Goal: Information Seeking & Learning: Learn about a topic

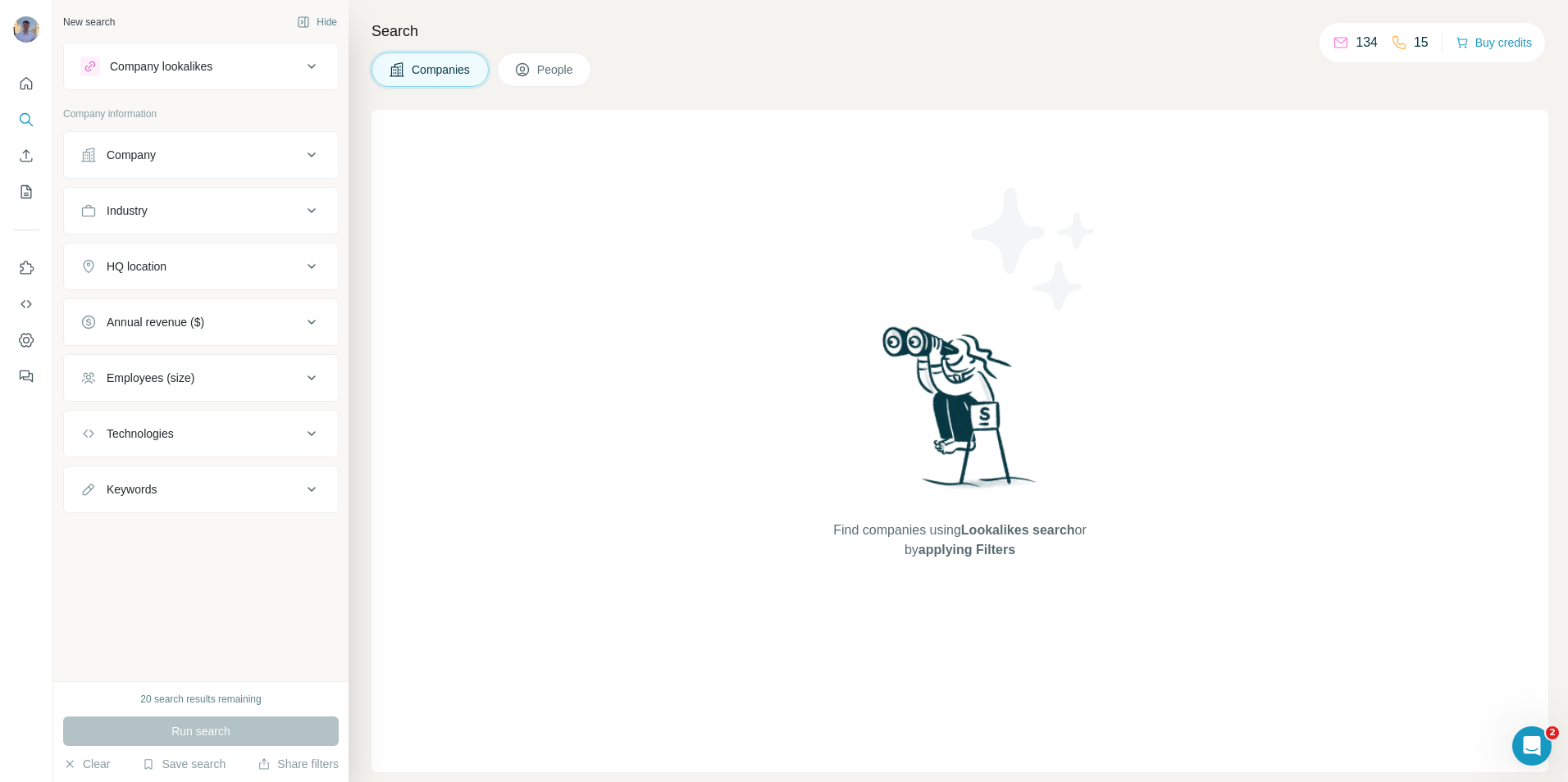
click at [248, 211] on div "Industry" at bounding box center [191, 210] width 222 height 16
click at [282, 218] on button "Industry" at bounding box center [201, 211] width 274 height 40
click at [308, 246] on icon at bounding box center [303, 252] width 16 height 16
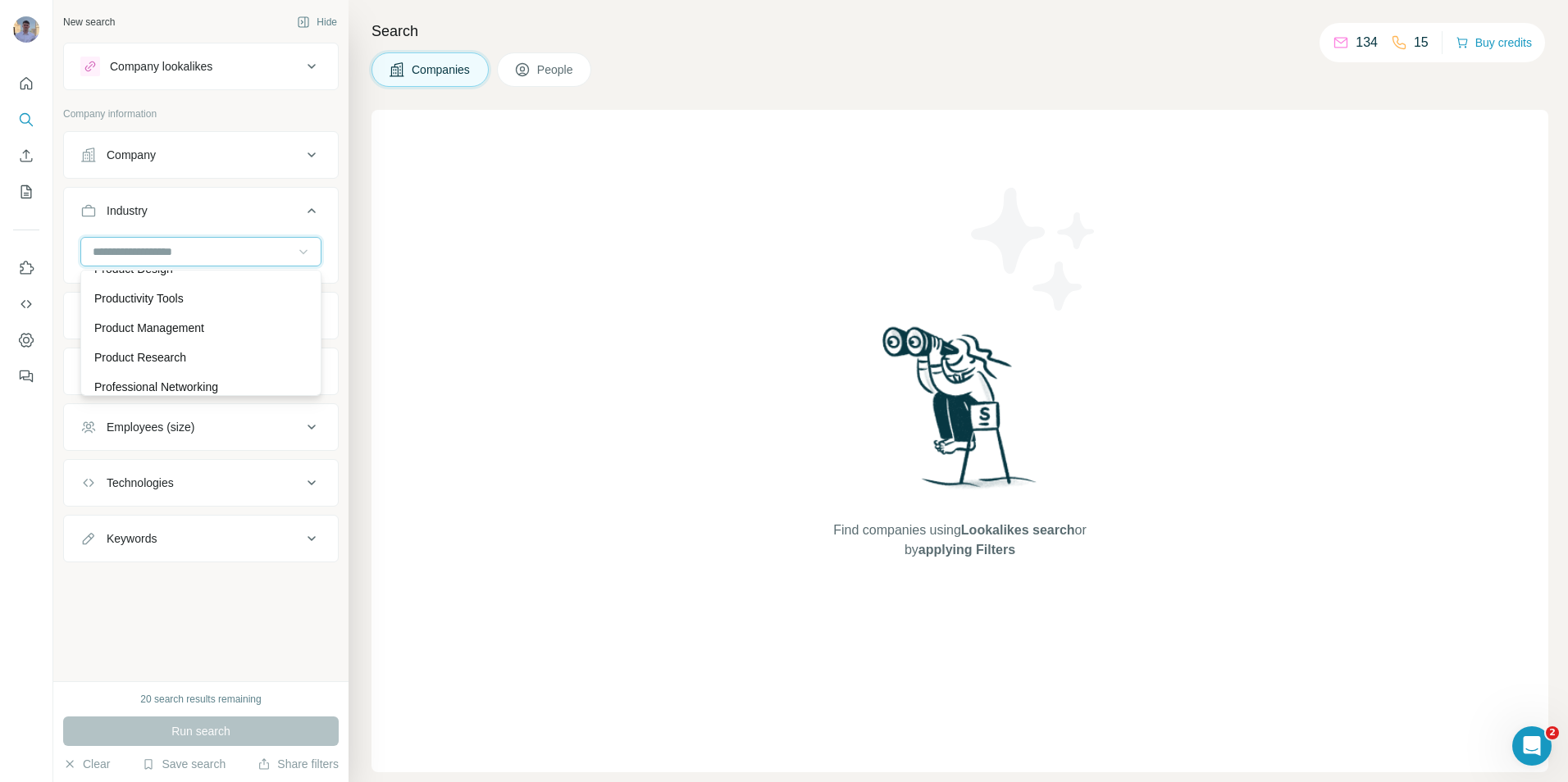
scroll to position [13284, 0]
click at [228, 343] on div "Professional Services" at bounding box center [201, 334] width 213 height 16
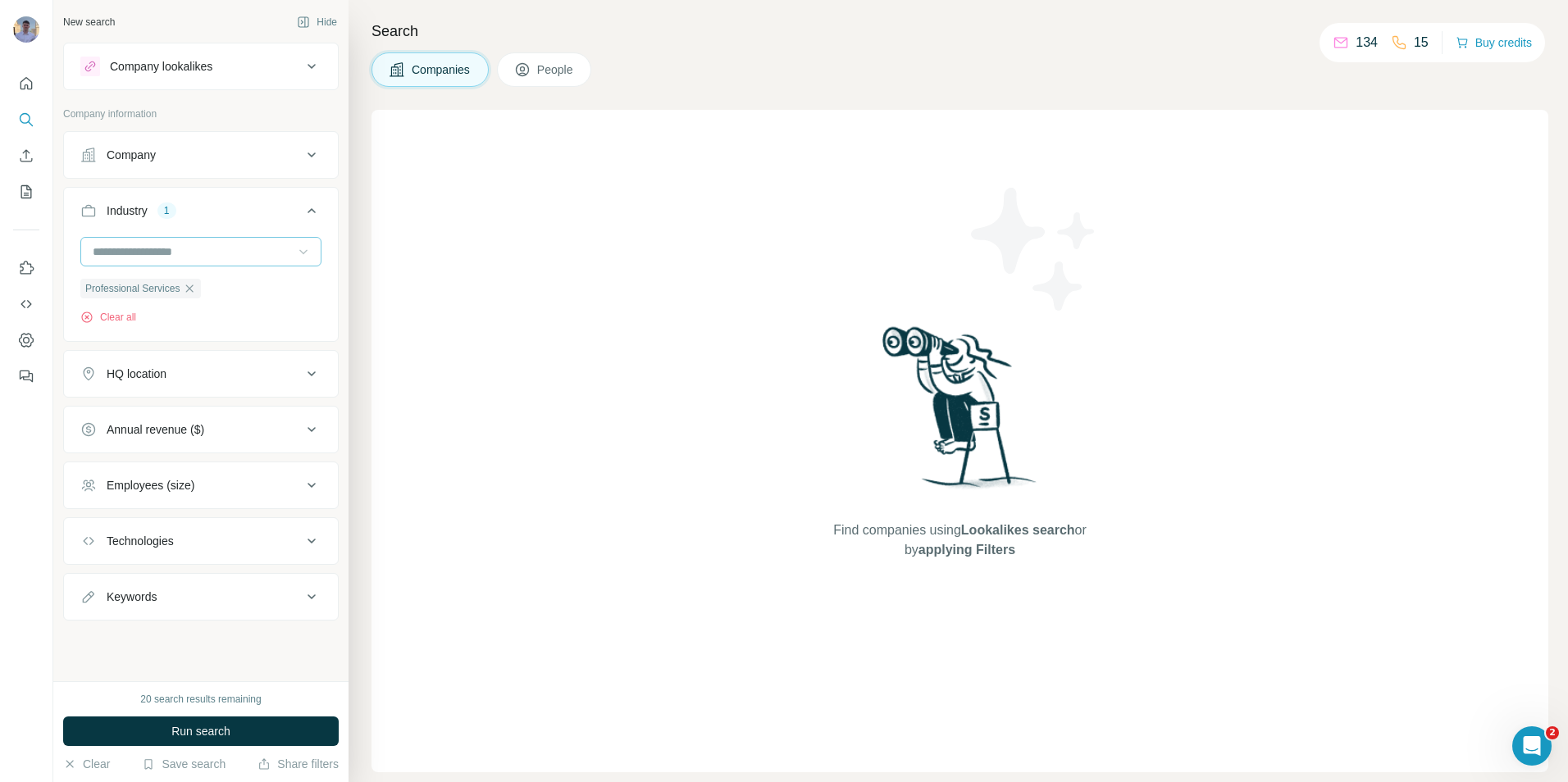
click at [272, 361] on button "HQ location" at bounding box center [201, 375] width 274 height 40
click at [211, 414] on input "text" at bounding box center [201, 415] width 241 height 29
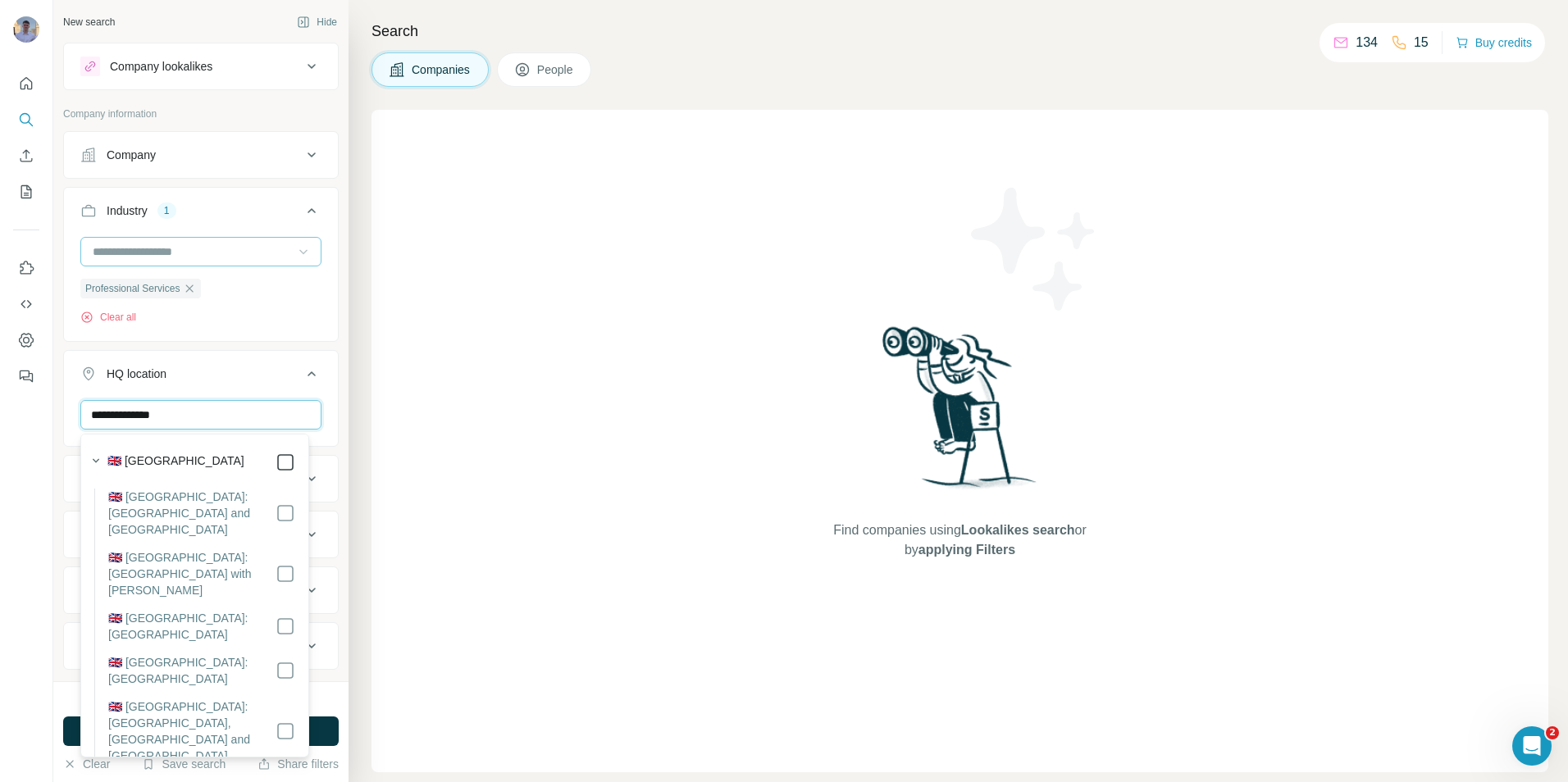
type input "**********"
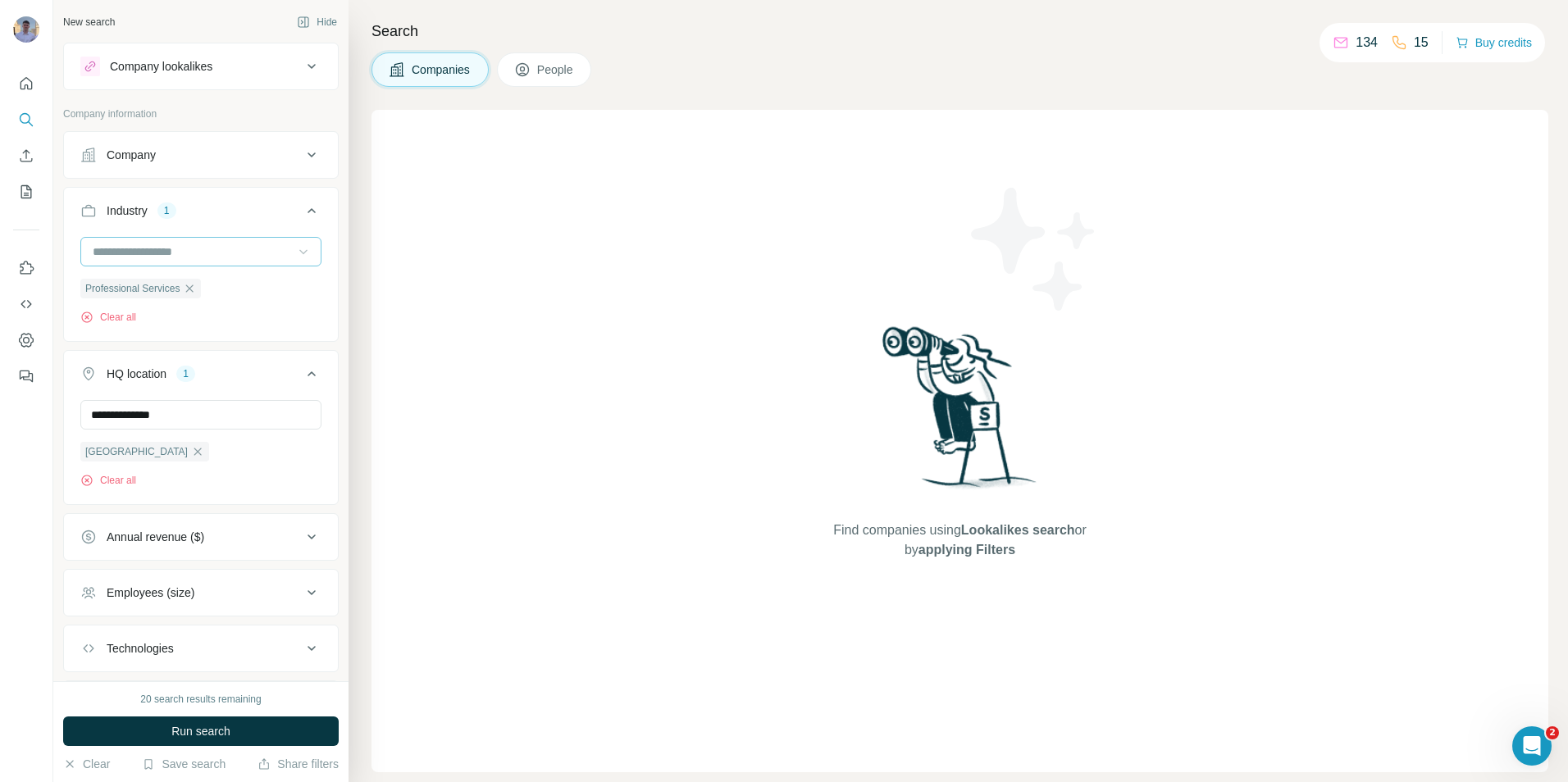
click at [369, 371] on div "Search Companies People Find companies using Lookalikes search or by applying F…" at bounding box center [959, 391] width 1220 height 782
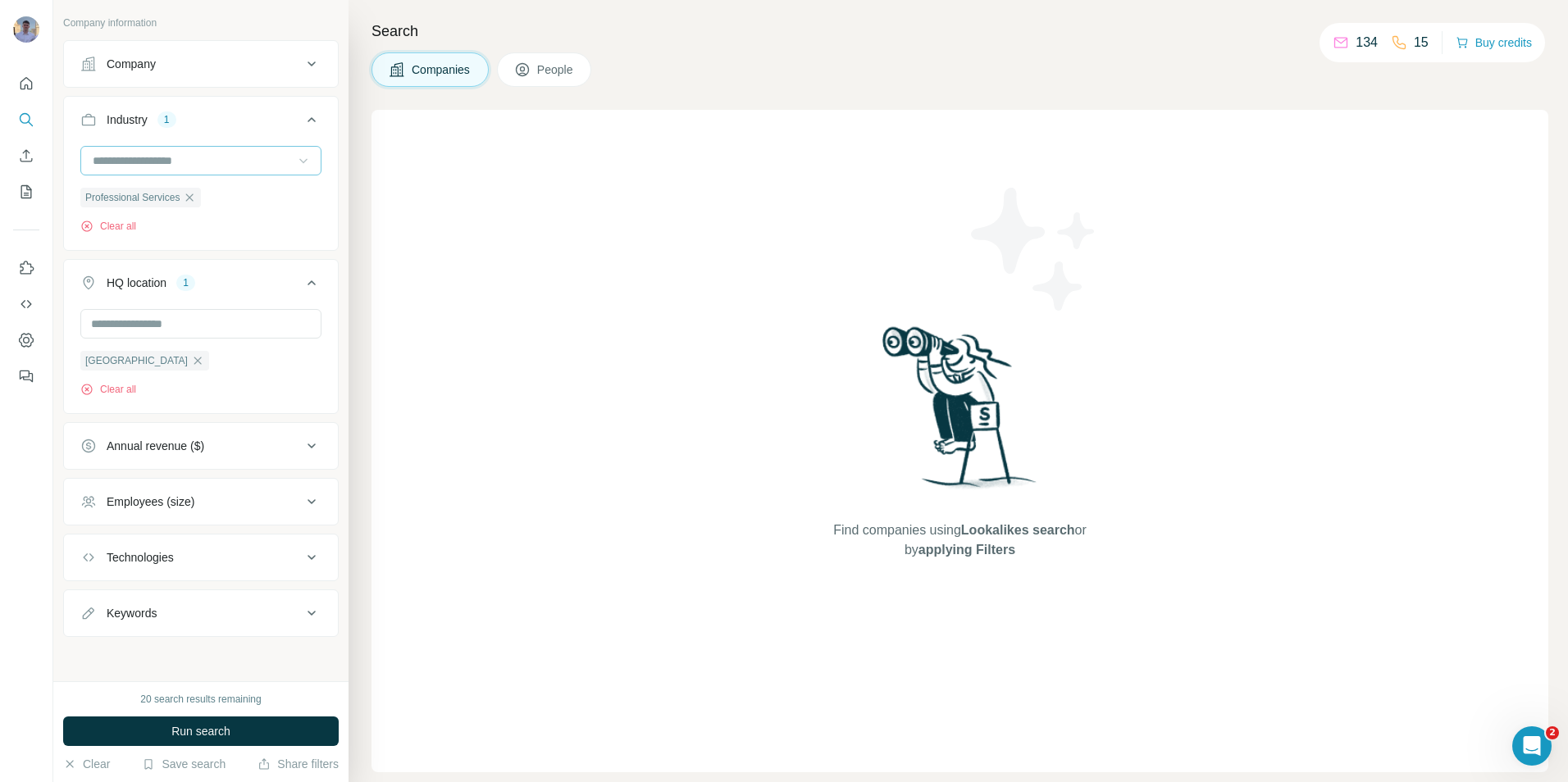
scroll to position [94, 0]
click at [281, 439] on div "Annual revenue ($)" at bounding box center [191, 444] width 222 height 16
click at [93, 540] on icon at bounding box center [90, 539] width 20 height 20
click at [302, 438] on icon at bounding box center [312, 443] width 20 height 20
click at [302, 282] on icon at bounding box center [312, 281] width 20 height 20
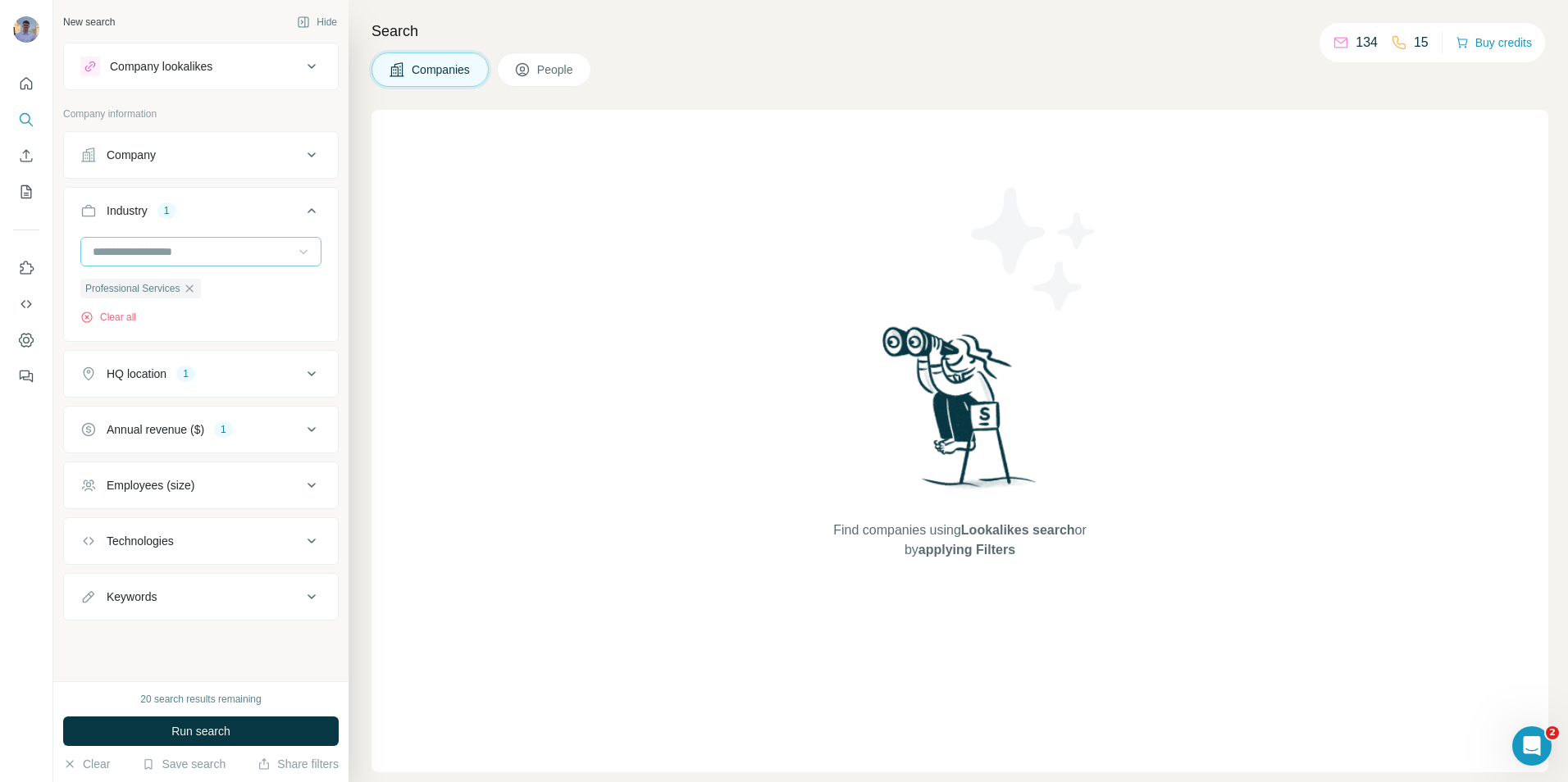
click at [309, 150] on icon at bounding box center [312, 155] width 20 height 20
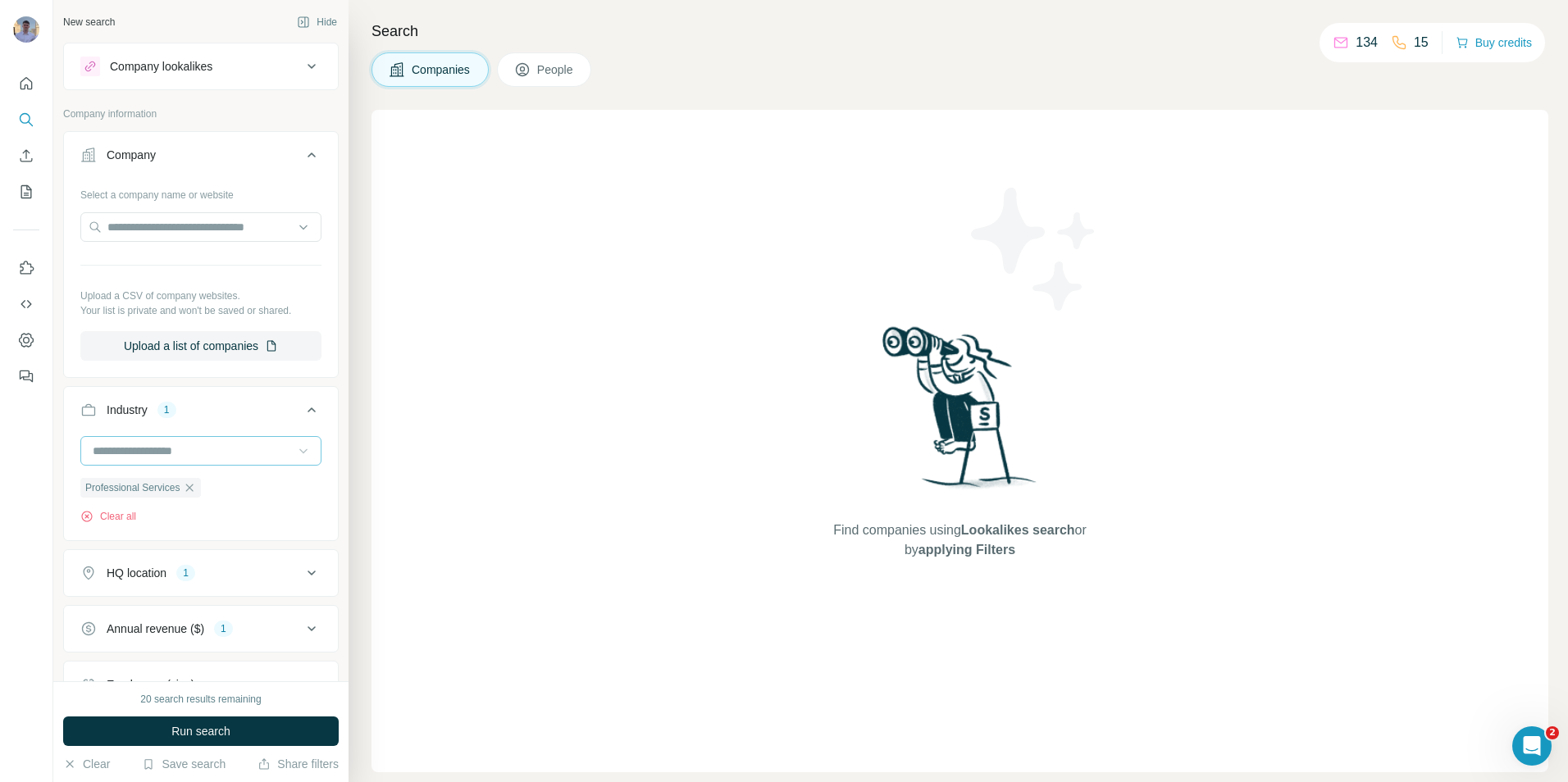
click at [302, 148] on icon at bounding box center [312, 155] width 20 height 20
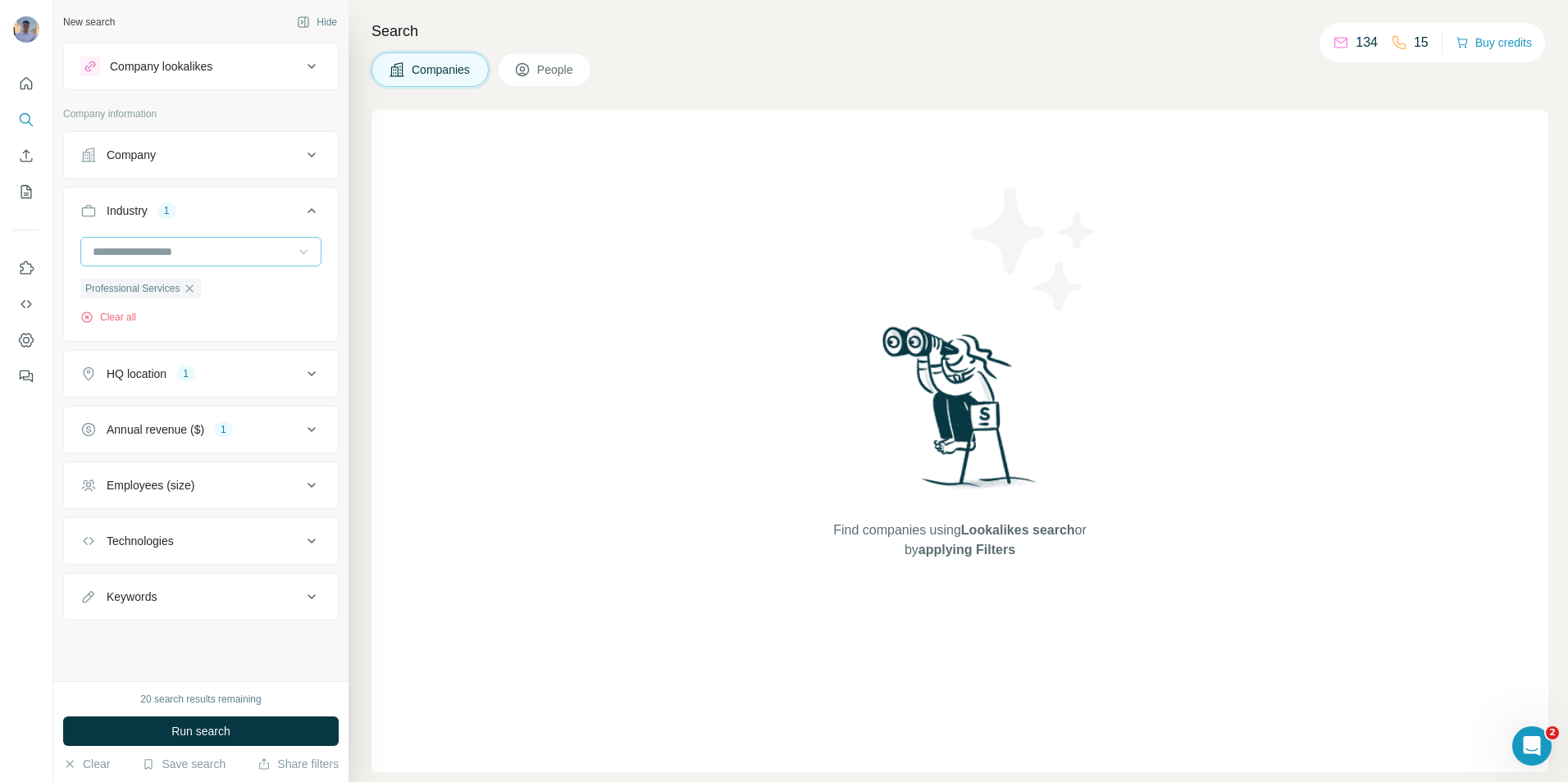
click at [313, 439] on icon at bounding box center [312, 429] width 20 height 20
click at [307, 430] on icon at bounding box center [312, 429] width 20 height 20
click at [270, 484] on div "Employees (size)" at bounding box center [191, 485] width 222 height 16
click at [302, 484] on icon at bounding box center [312, 485] width 20 height 20
click at [312, 490] on icon at bounding box center [312, 485] width 20 height 20
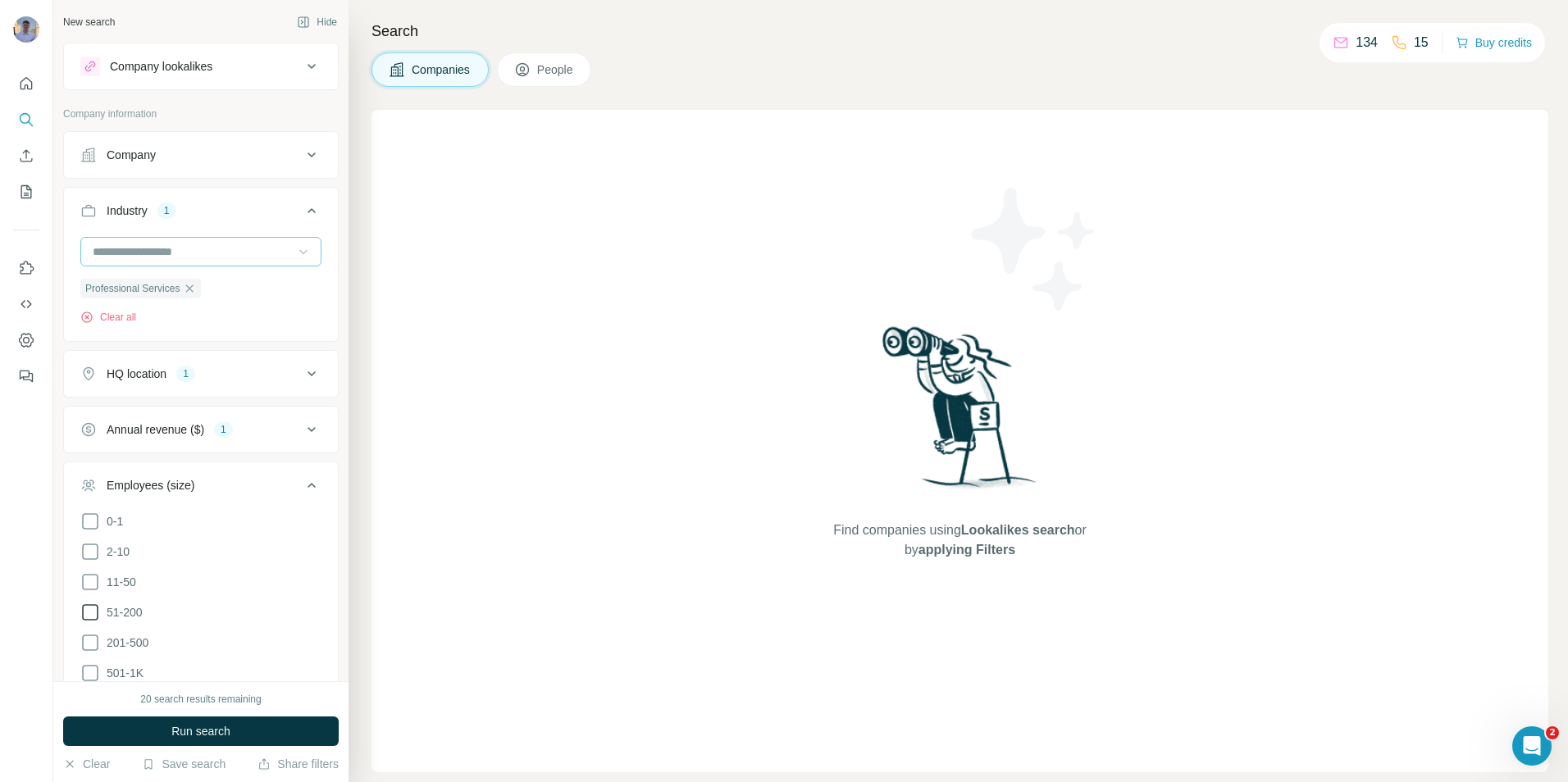
click at [87, 605] on icon at bounding box center [90, 612] width 16 height 16
click at [303, 480] on icon at bounding box center [312, 485] width 20 height 20
click at [295, 433] on div "Annual revenue ($) 1" at bounding box center [191, 429] width 222 height 16
click at [304, 426] on icon at bounding box center [312, 429] width 20 height 20
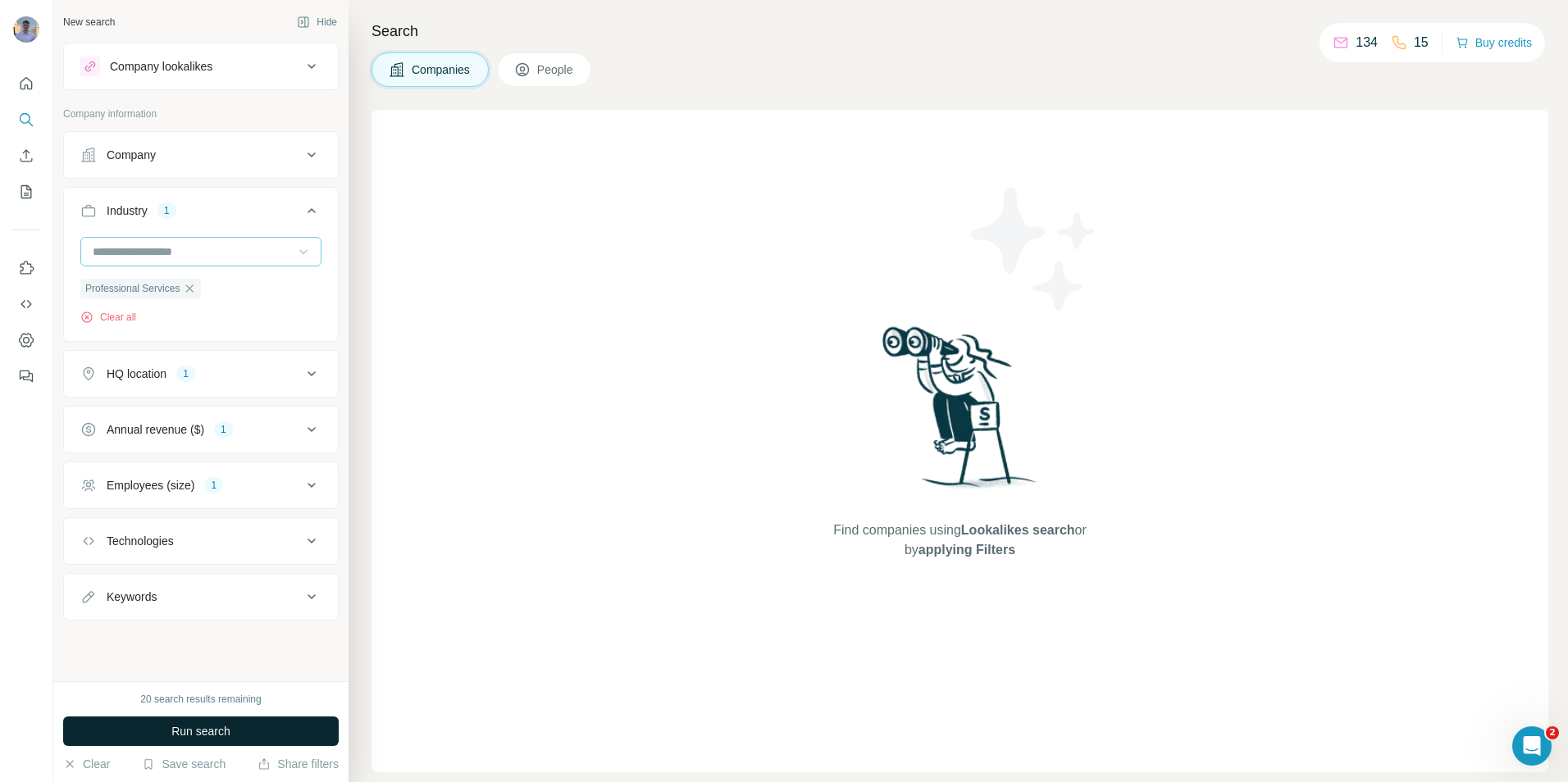
click at [189, 730] on span "Run search" at bounding box center [201, 731] width 59 height 16
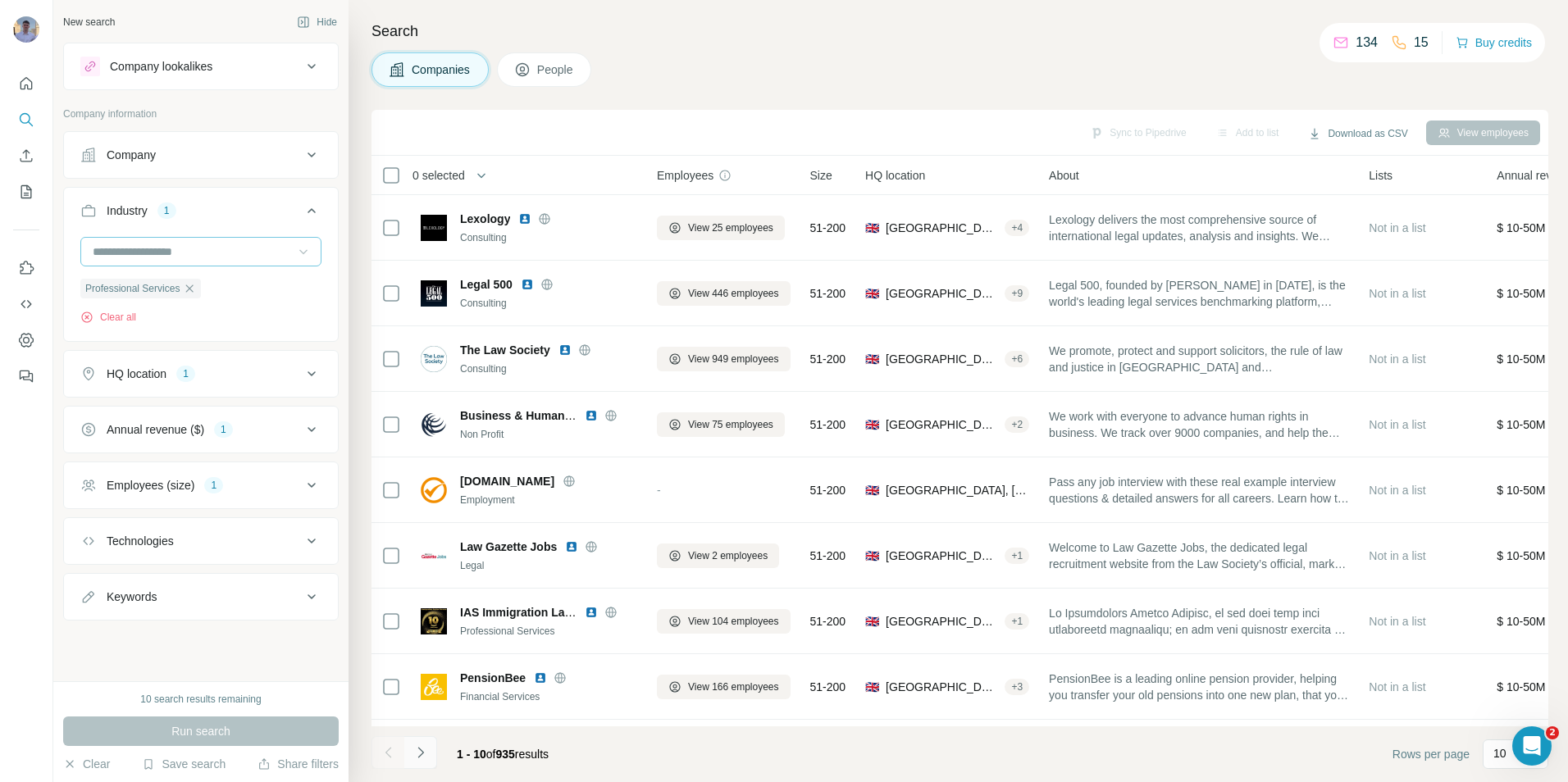
click at [425, 750] on icon "Navigate to next page" at bounding box center [421, 753] width 16 height 16
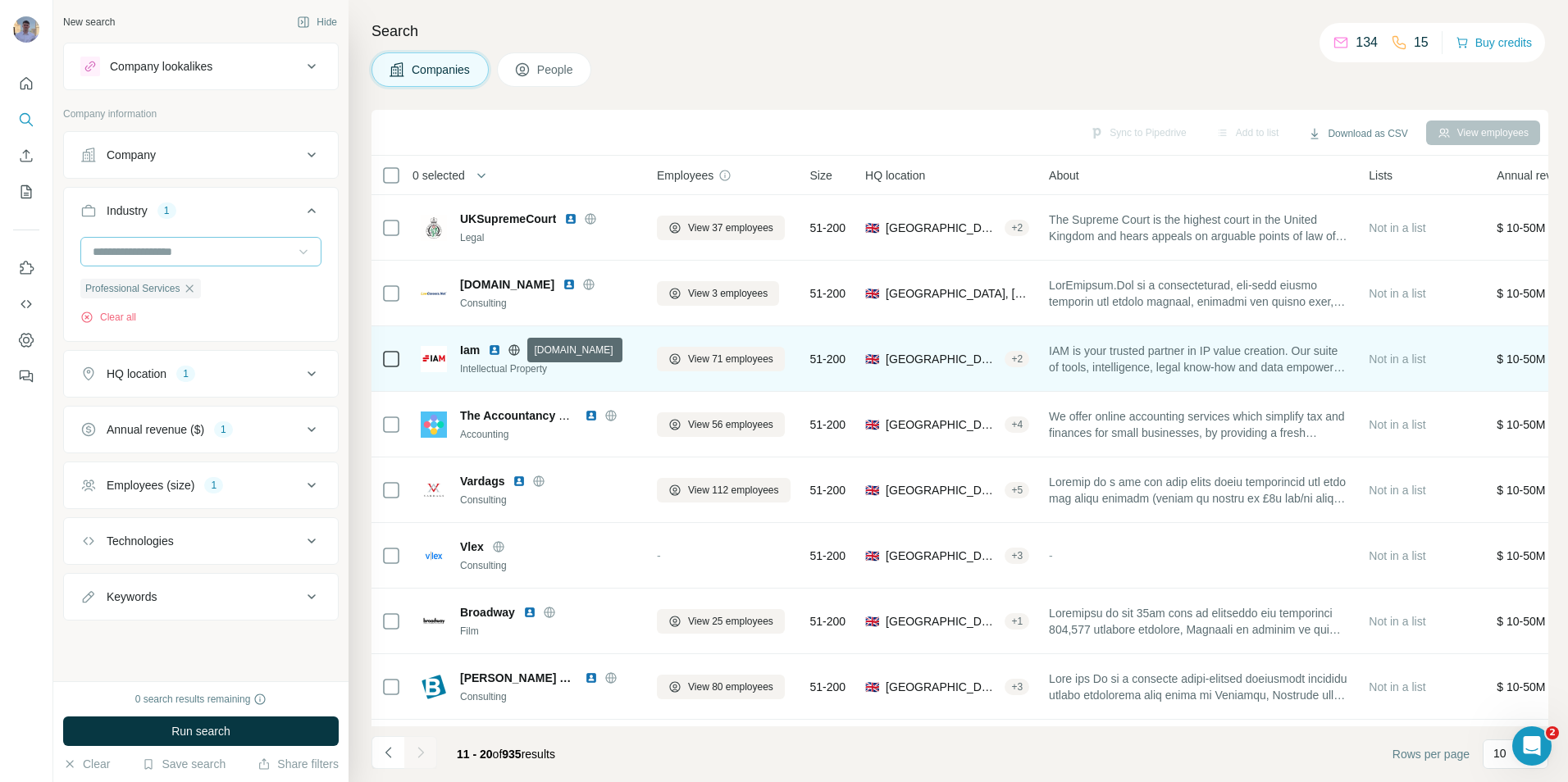
click at [518, 349] on icon at bounding box center [515, 349] width 10 height 1
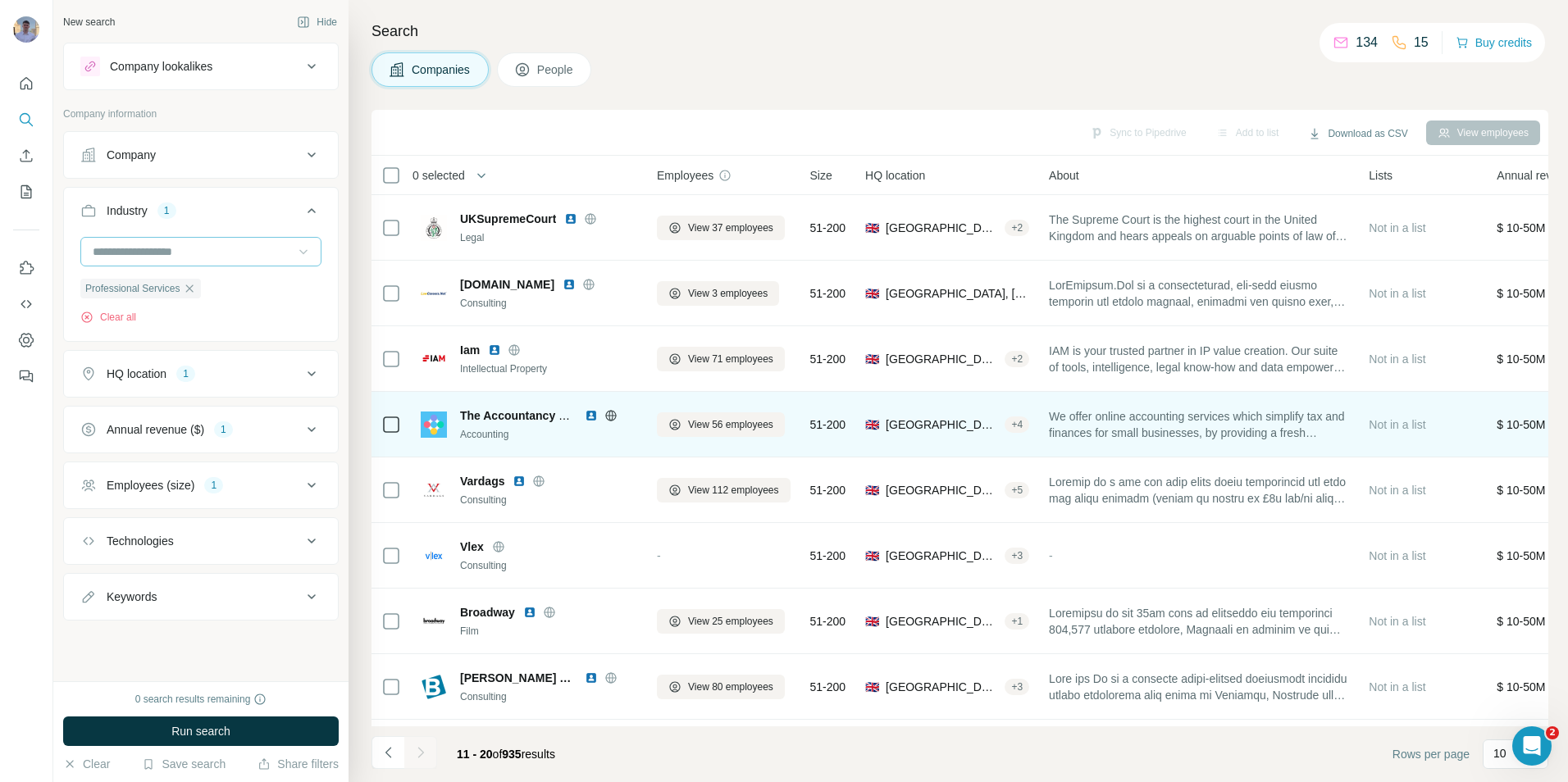
click at [611, 417] on icon at bounding box center [611, 415] width 13 height 13
